Goal: Transaction & Acquisition: Purchase product/service

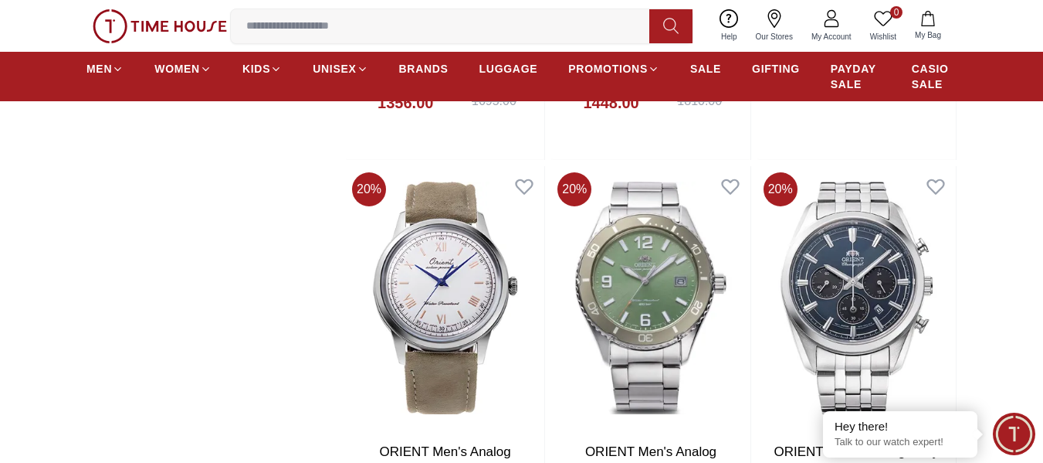
scroll to position [1854, 0]
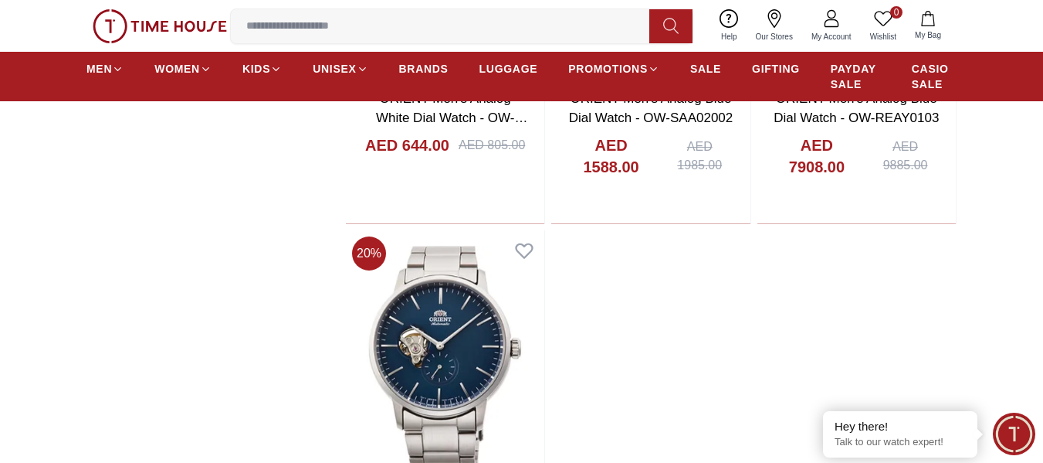
scroll to position [6025, 0]
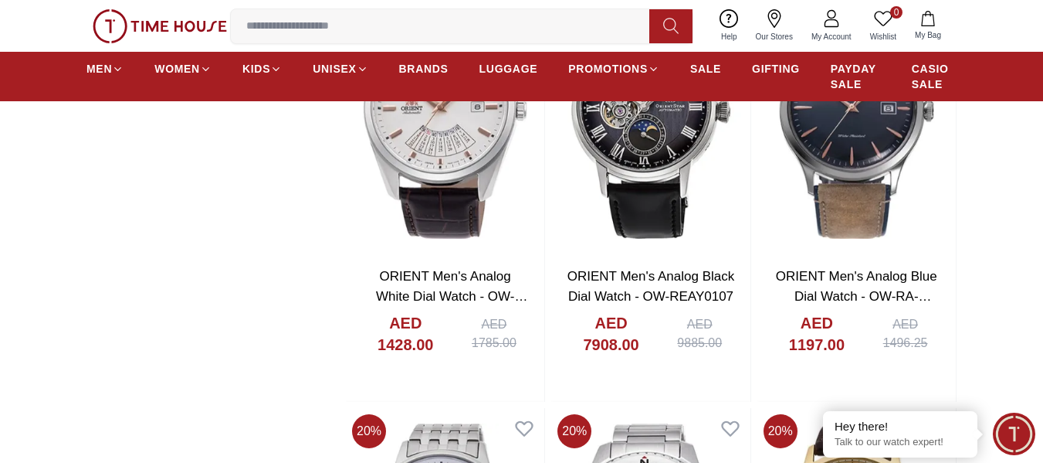
scroll to position [6102, 0]
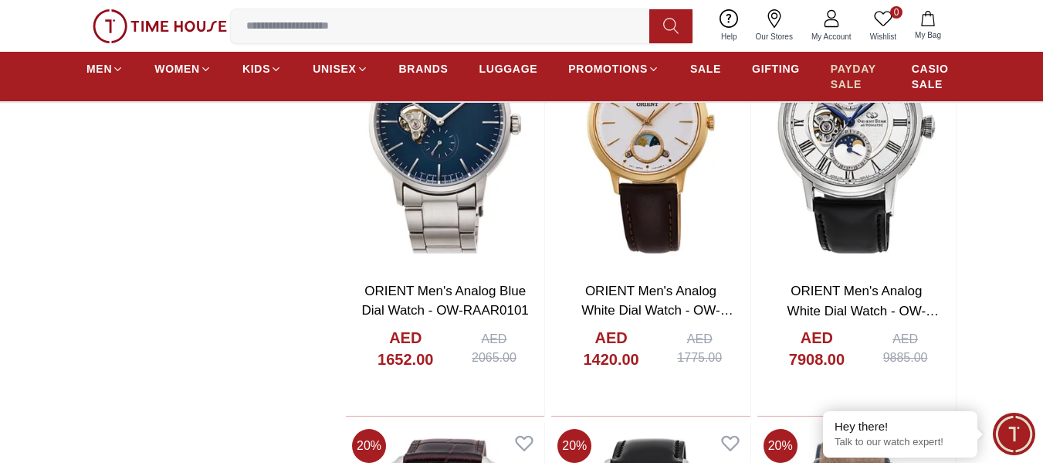
click at [864, 70] on span "PAYDAY SALE" at bounding box center [856, 76] width 50 height 31
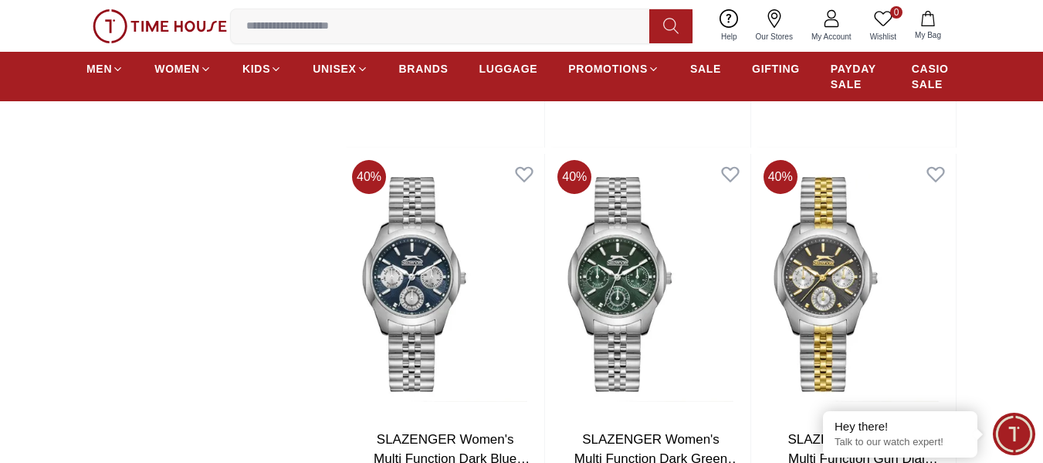
scroll to position [2085, 0]
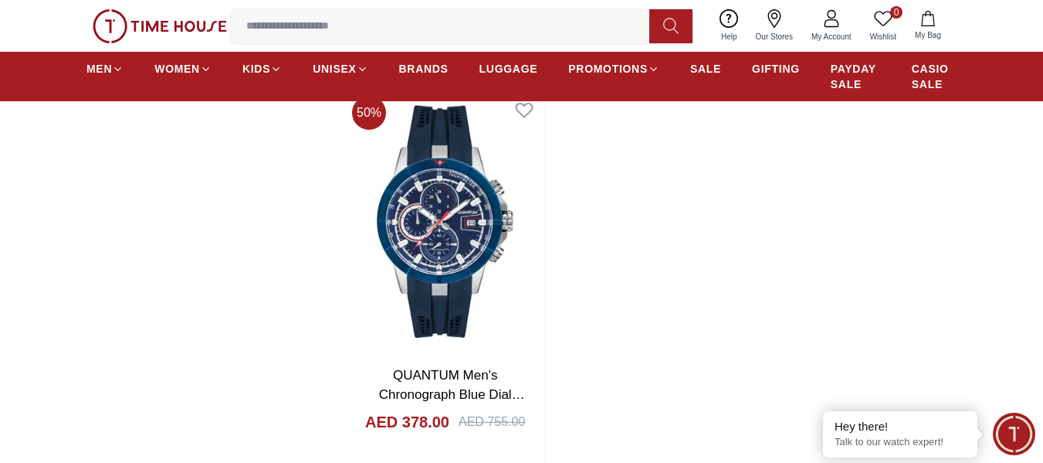
scroll to position [5638, 0]
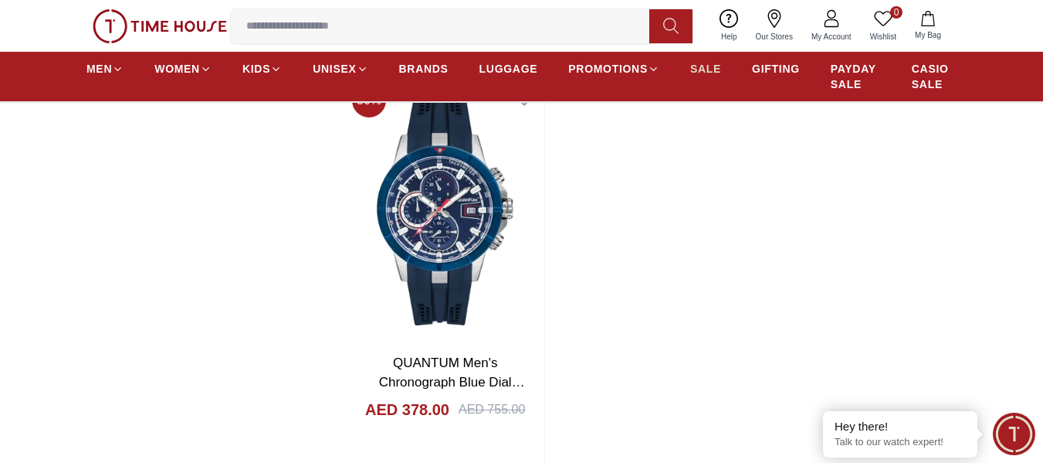
click at [708, 71] on span "SALE" at bounding box center [706, 68] width 31 height 15
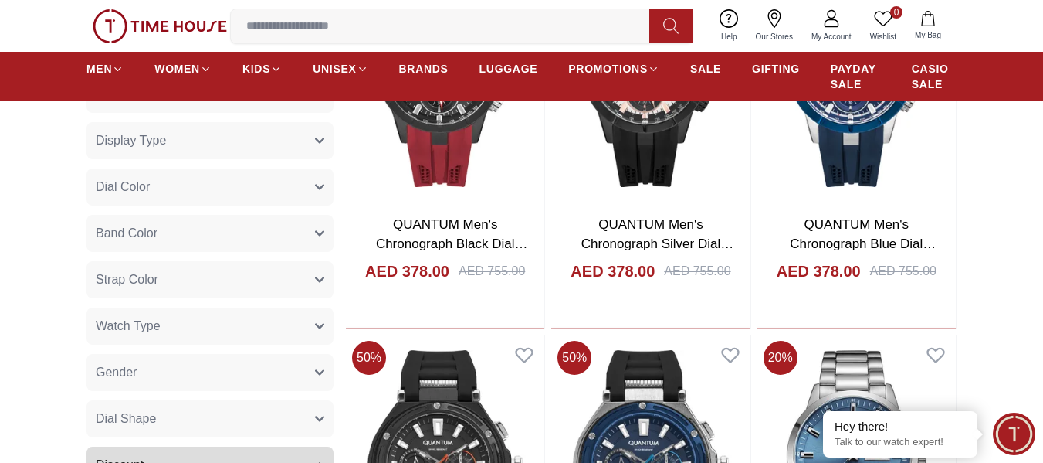
scroll to position [1004, 0]
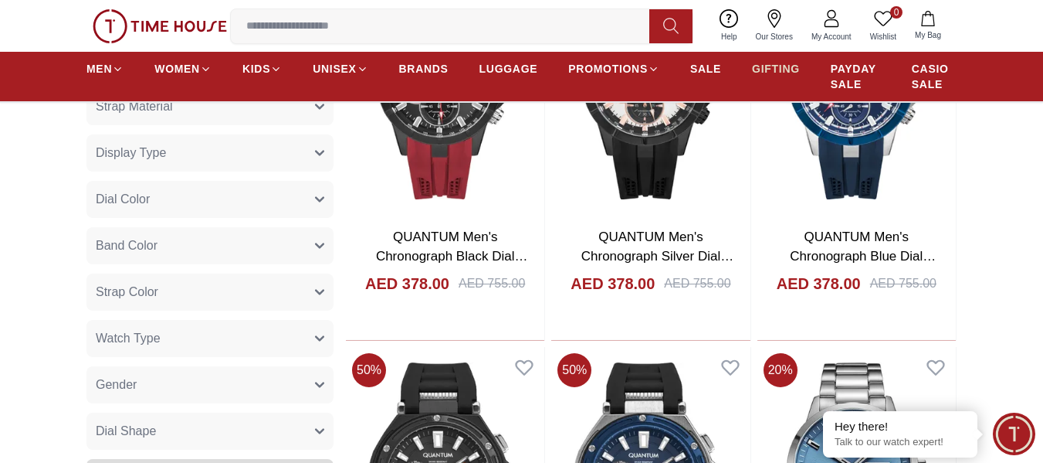
click at [758, 70] on span "GIFTING" at bounding box center [776, 68] width 48 height 15
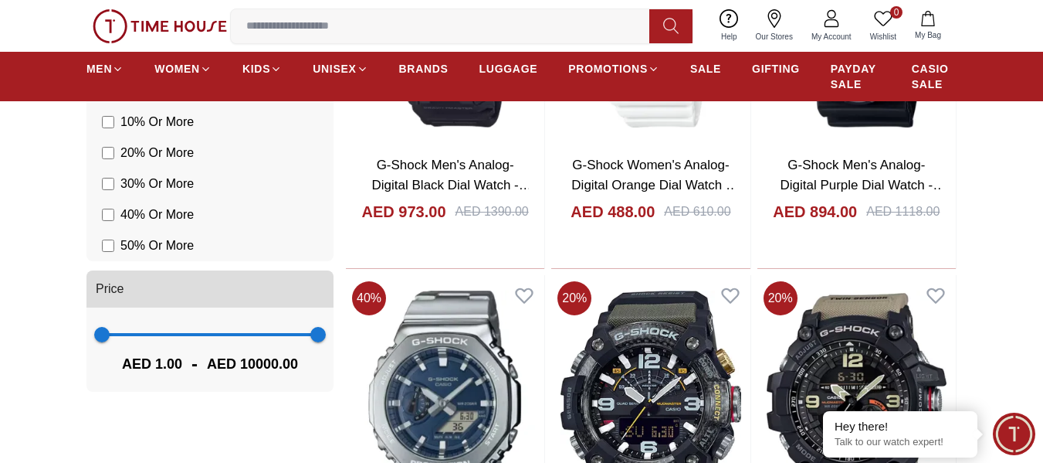
scroll to position [1545, 0]
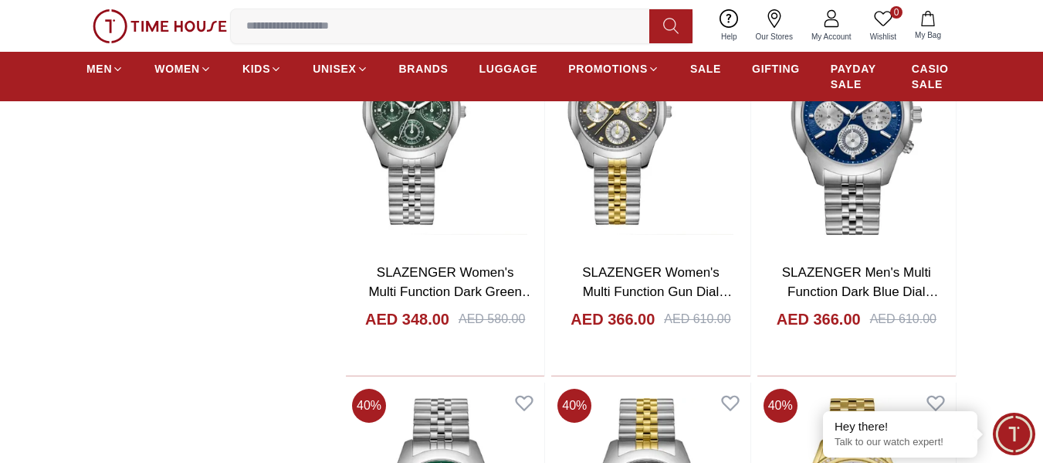
scroll to position [4480, 0]
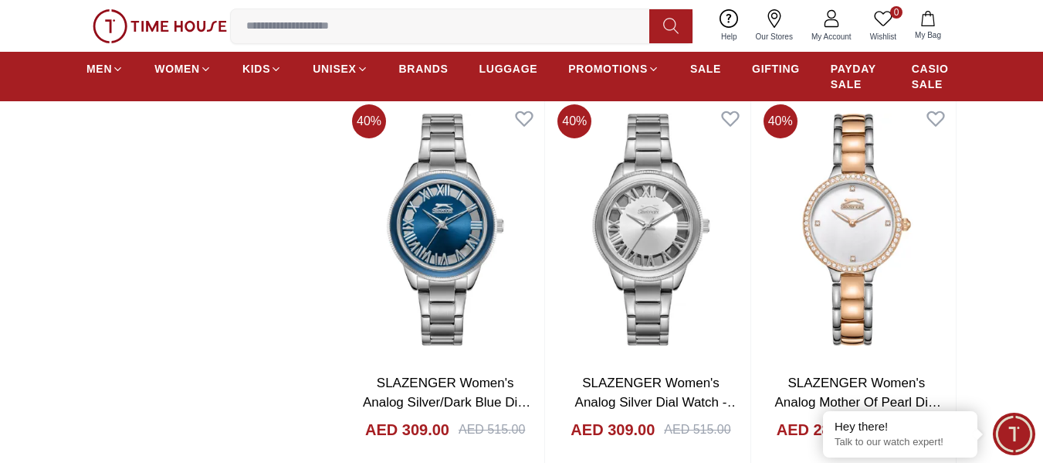
scroll to position [5870, 0]
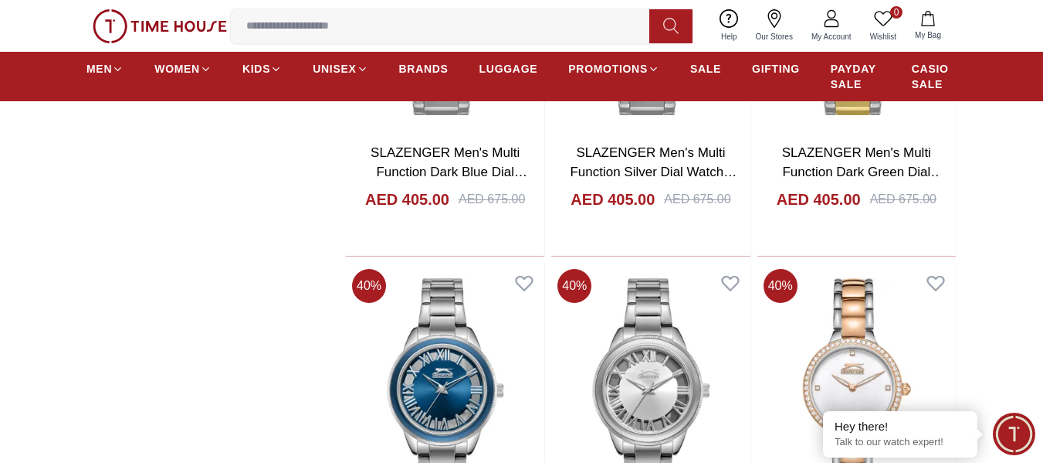
click at [532, 27] on input at bounding box center [446, 26] width 431 height 31
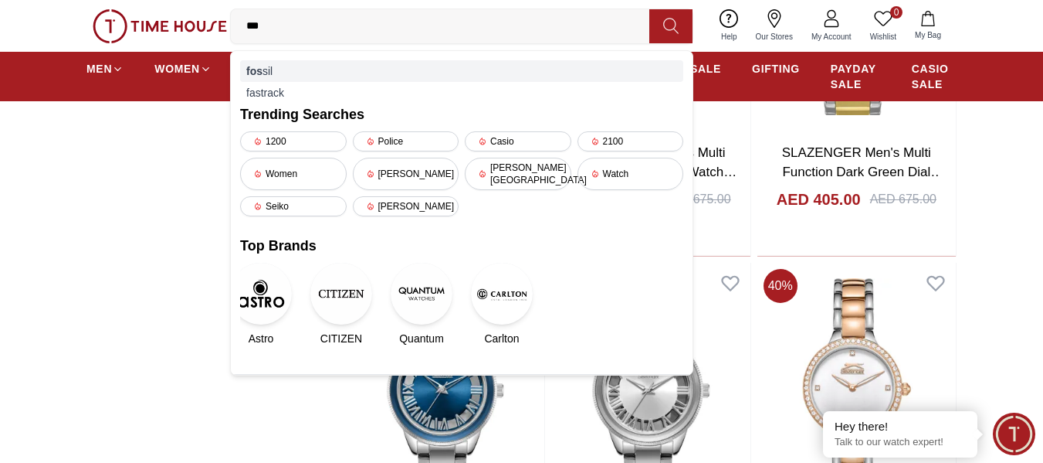
type input "***"
click at [378, 76] on div "fos sil" at bounding box center [461, 71] width 443 height 22
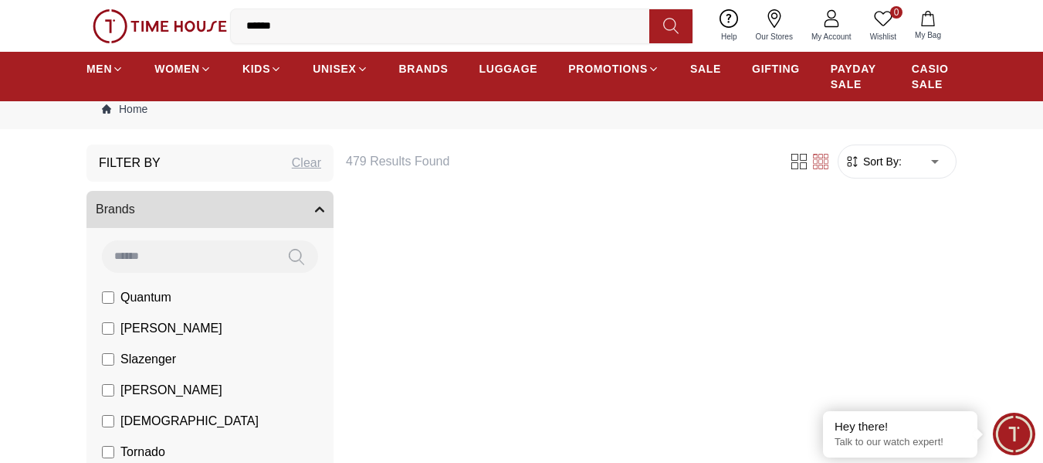
scroll to position [77, 0]
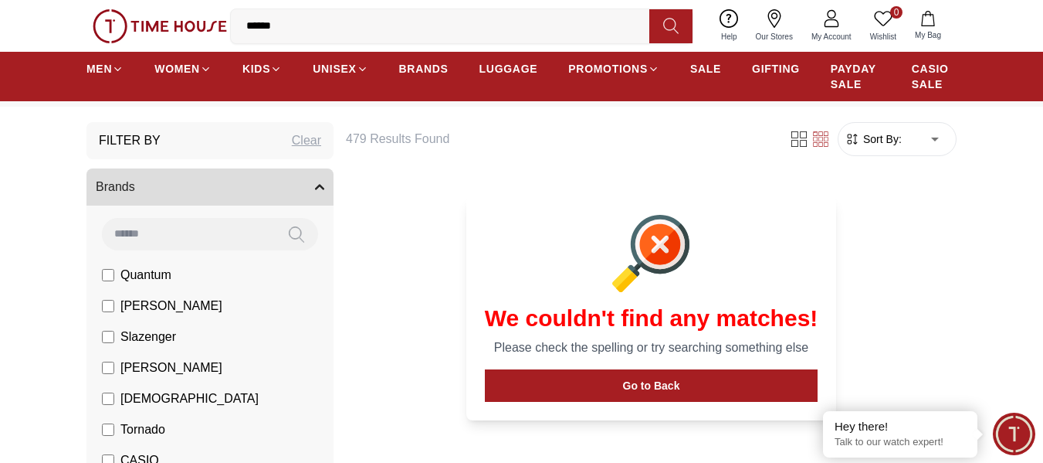
drag, startPoint x: 341, startPoint y: 24, endPoint x: 230, endPoint y: 12, distance: 111.8
click at [231, 13] on input "******" at bounding box center [446, 26] width 431 height 31
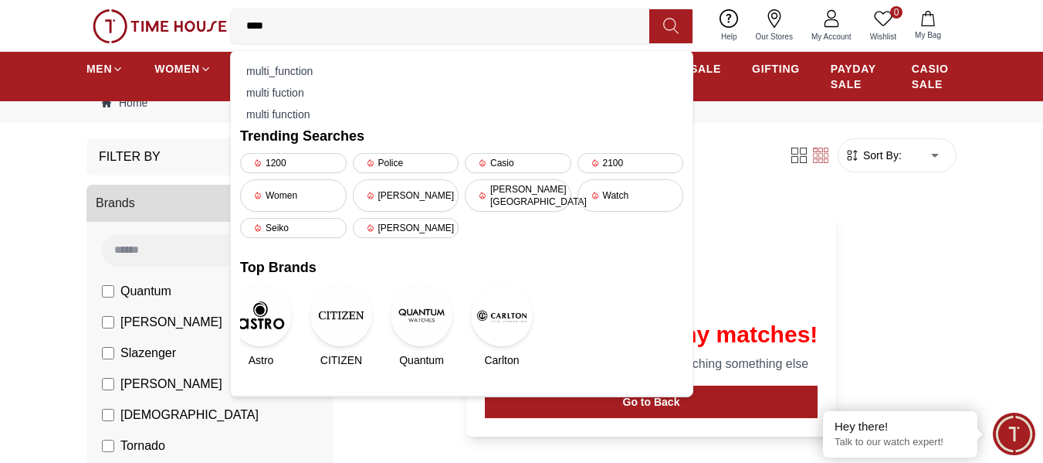
type input "*****"
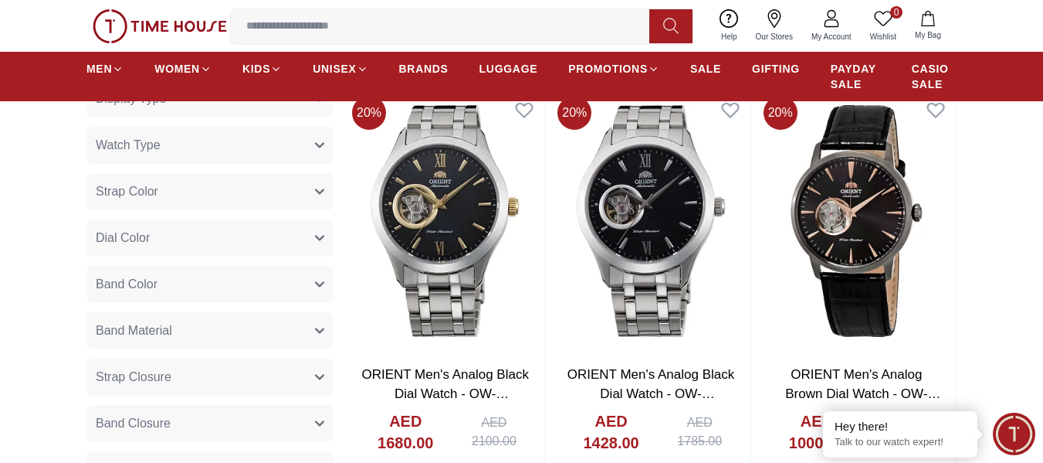
scroll to position [463, 0]
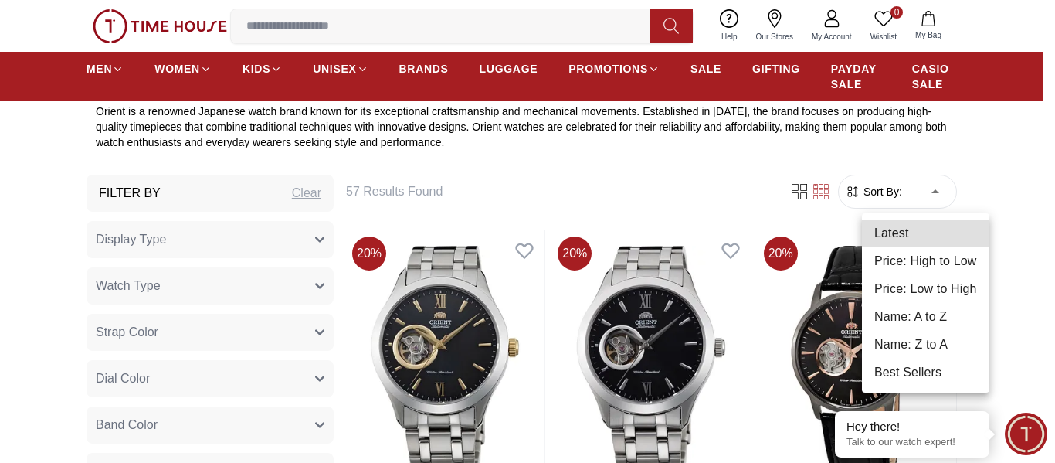
click at [934, 287] on li "Price: Low to High" at bounding box center [925, 289] width 127 height 28
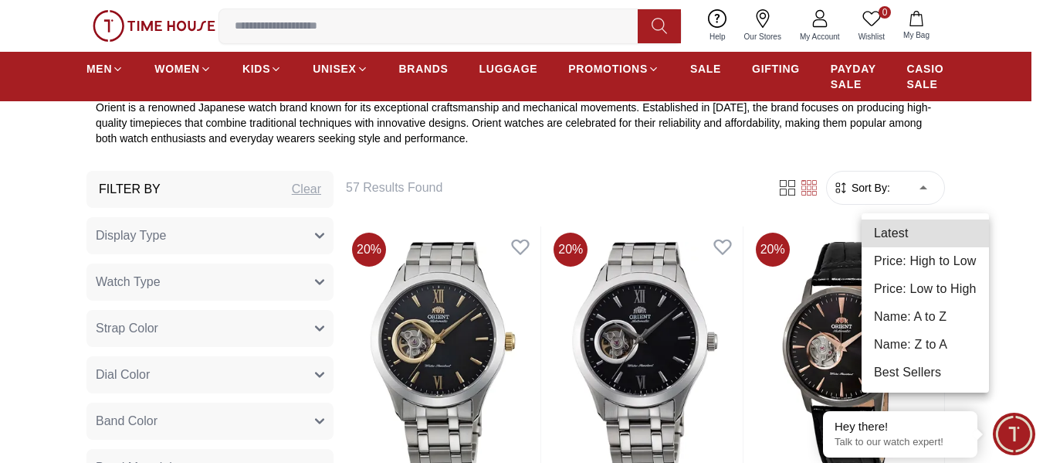
type input "*"
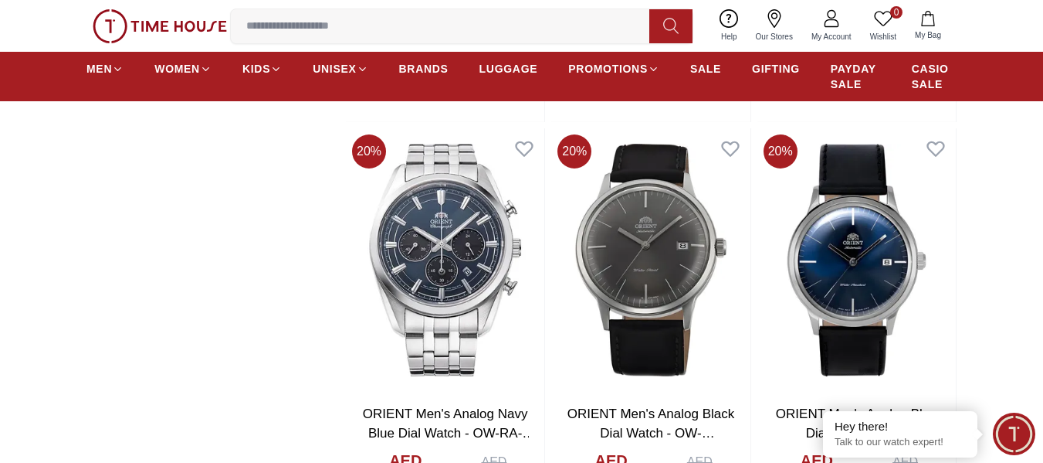
scroll to position [1854, 0]
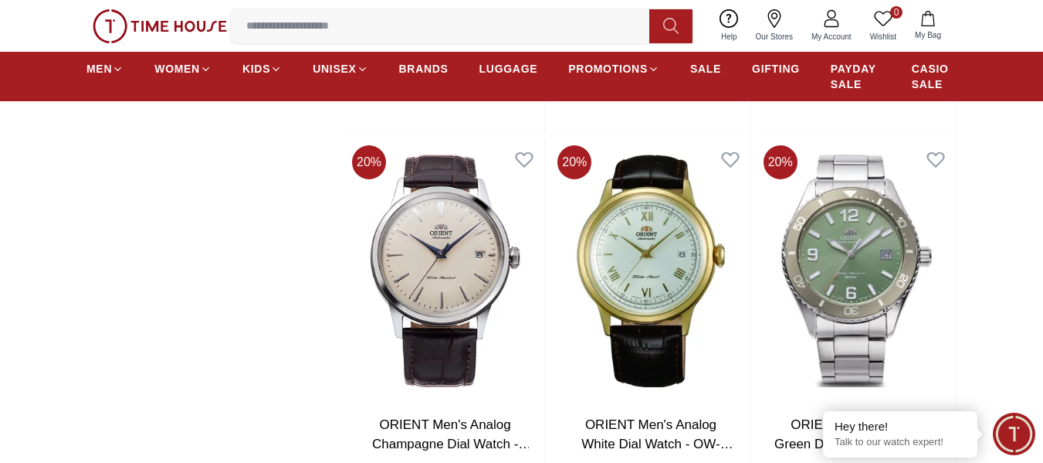
scroll to position [3476, 0]
